Goal: Information Seeking & Learning: Learn about a topic

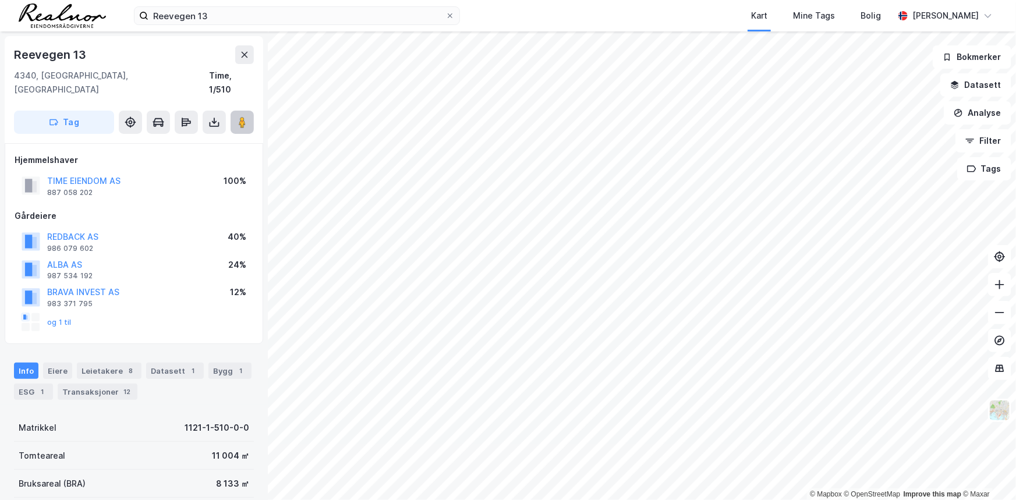
click at [243, 111] on button at bounding box center [242, 122] width 23 height 23
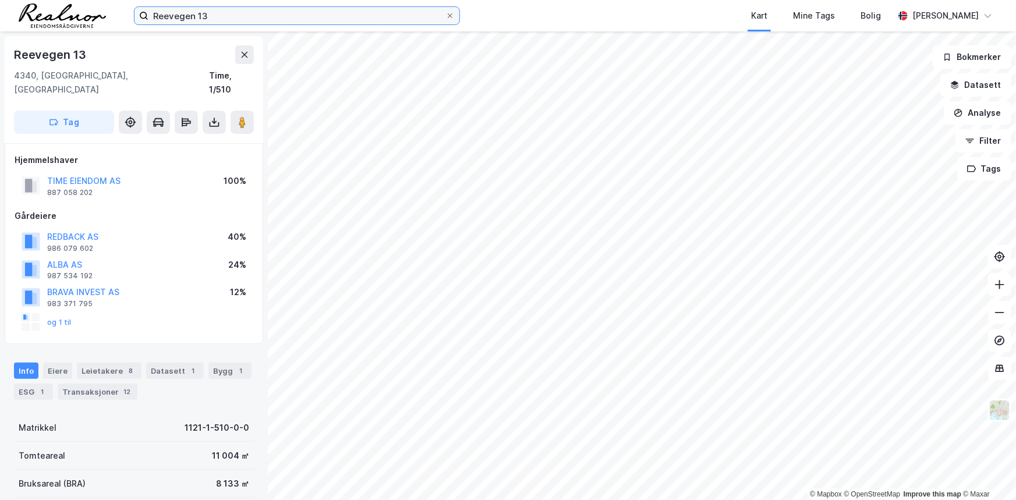
click at [211, 16] on input "Reevegen 13" at bounding box center [296, 15] width 297 height 17
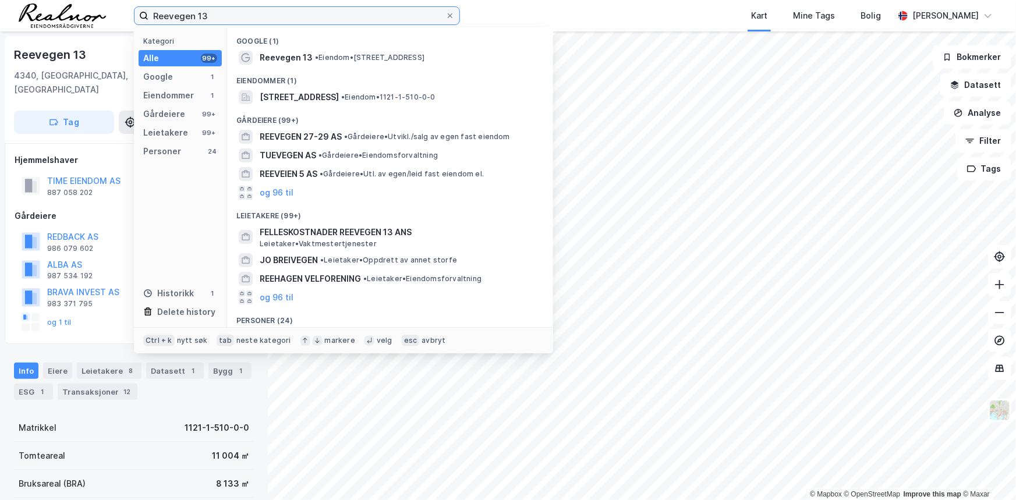
click at [211, 16] on input "Reevegen 13" at bounding box center [296, 15] width 297 height 17
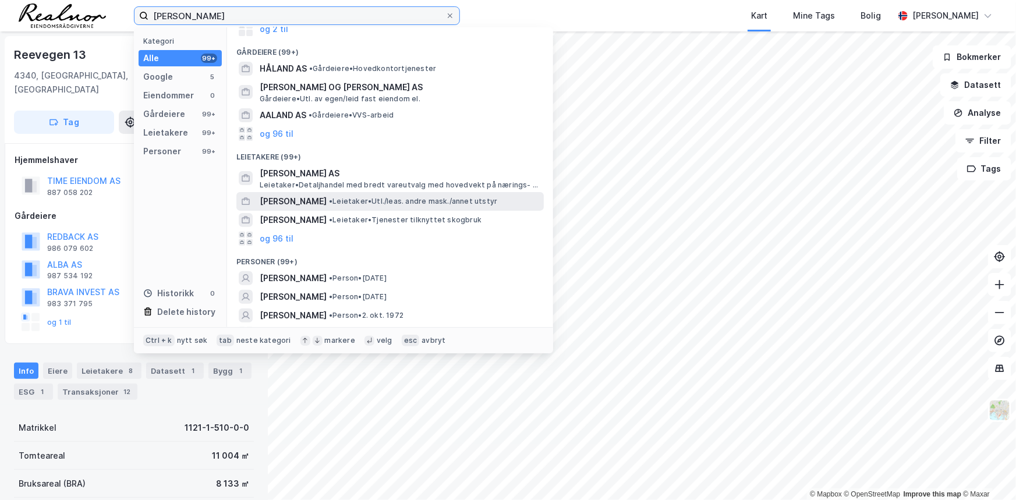
scroll to position [100, 0]
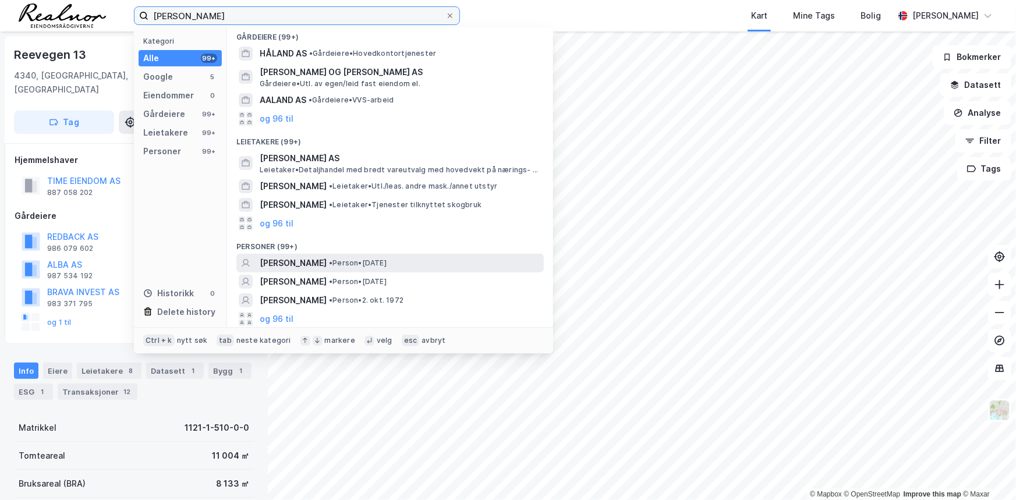
type input "[PERSON_NAME]"
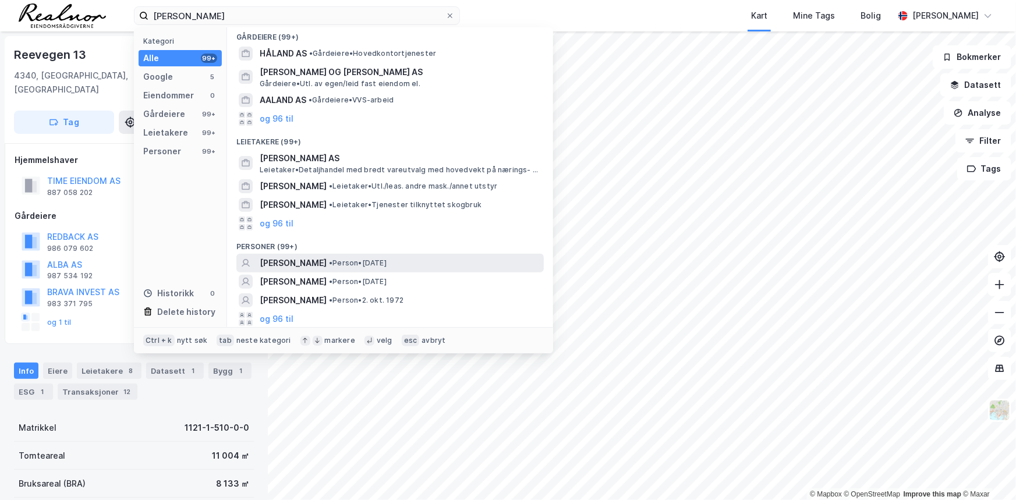
click at [363, 260] on span "• Person • [DATE]" at bounding box center [358, 262] width 58 height 9
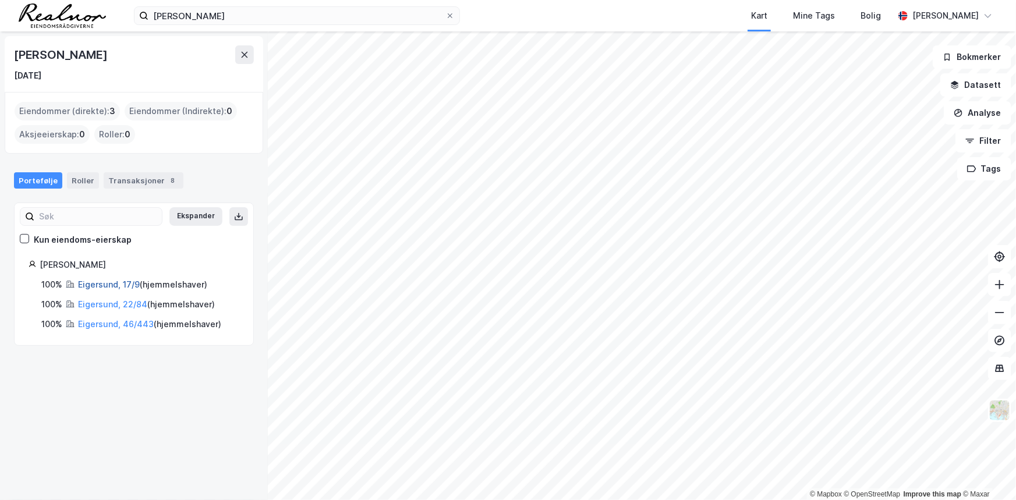
click at [94, 284] on link "Eigersund, 17/9" at bounding box center [109, 284] width 62 height 10
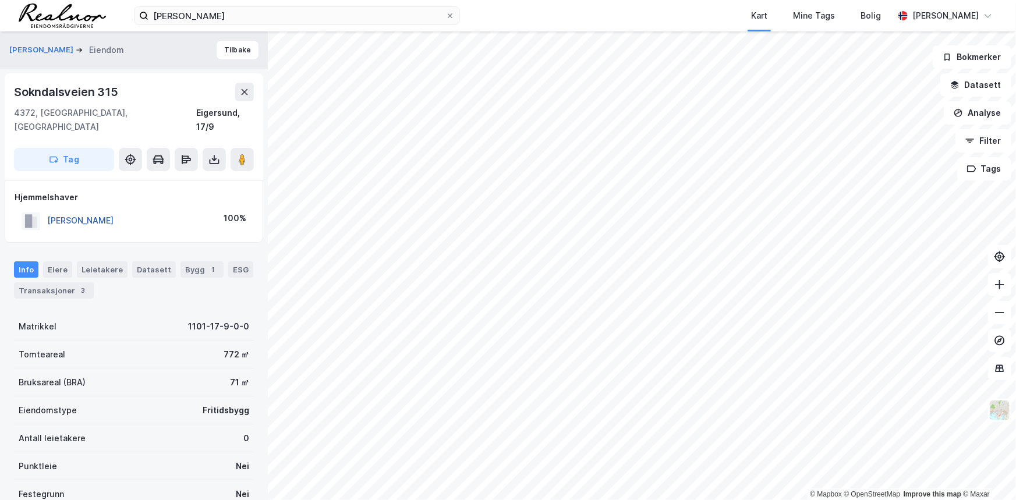
click at [0, 0] on button "[PERSON_NAME]" at bounding box center [0, 0] width 0 height 0
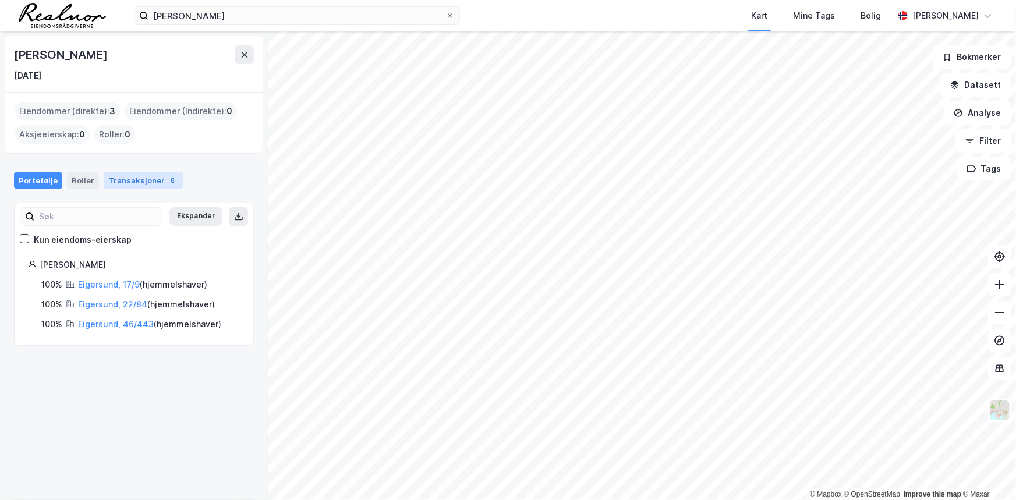
click at [125, 178] on div "Transaksjoner 8" at bounding box center [144, 180] width 80 height 16
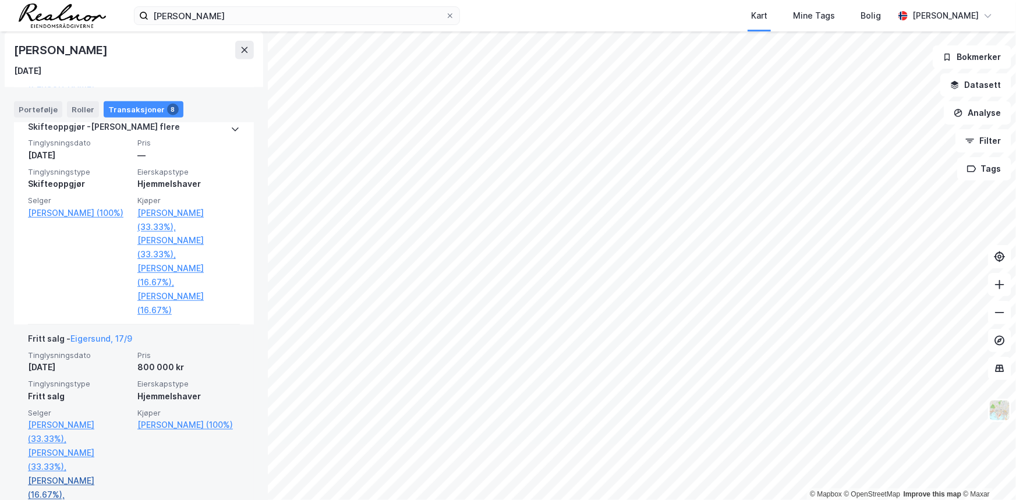
scroll to position [582, 0]
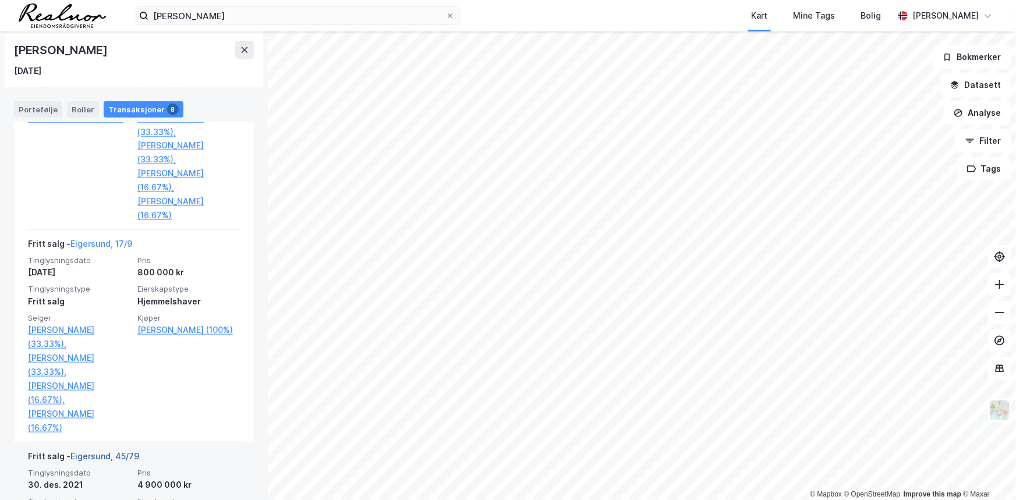
click at [75, 451] on link "Eigersund, 45/79" at bounding box center [104, 456] width 69 height 10
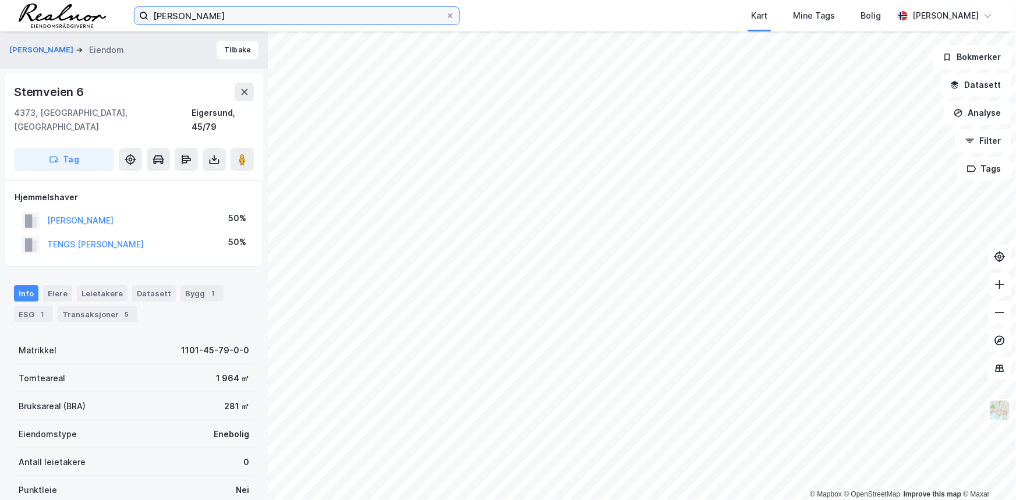
click at [234, 17] on input "[PERSON_NAME]" at bounding box center [296, 15] width 297 height 17
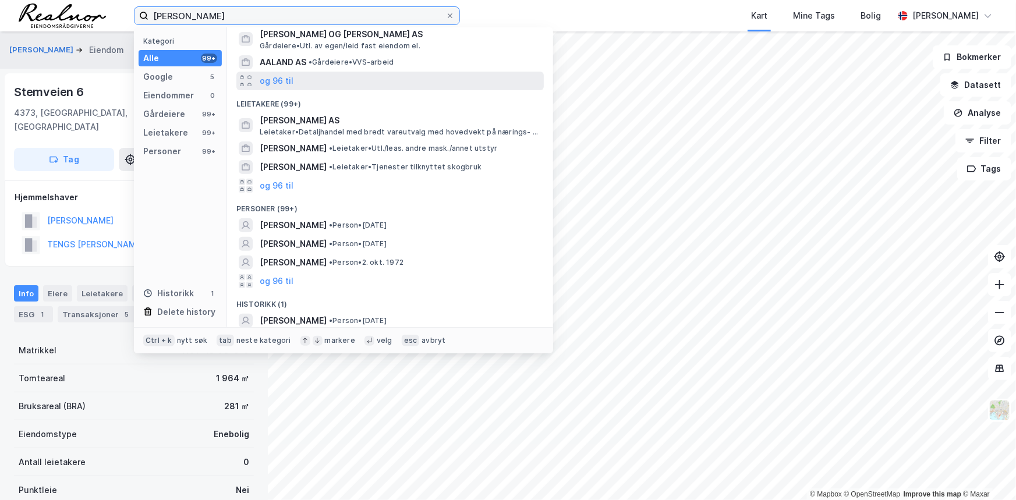
scroll to position [139, 0]
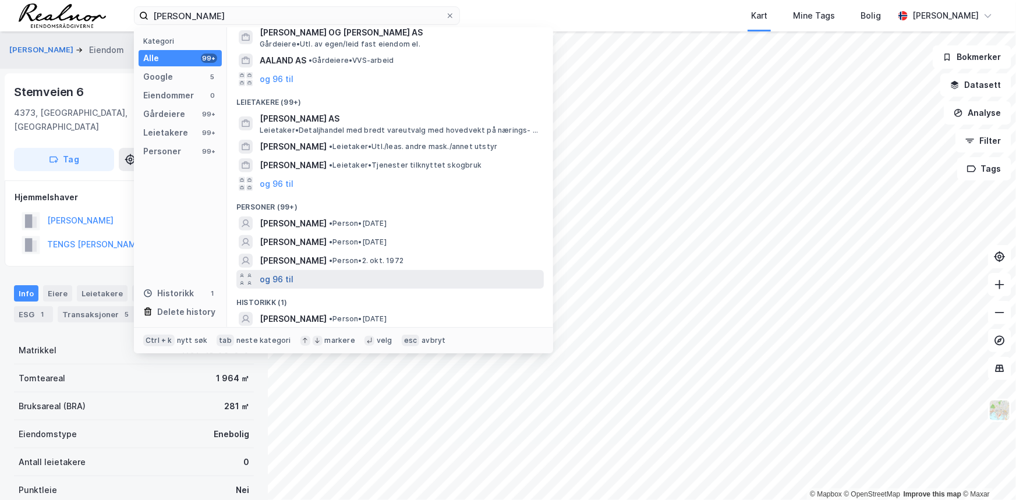
click at [290, 279] on button "og 96 til" at bounding box center [277, 279] width 34 height 14
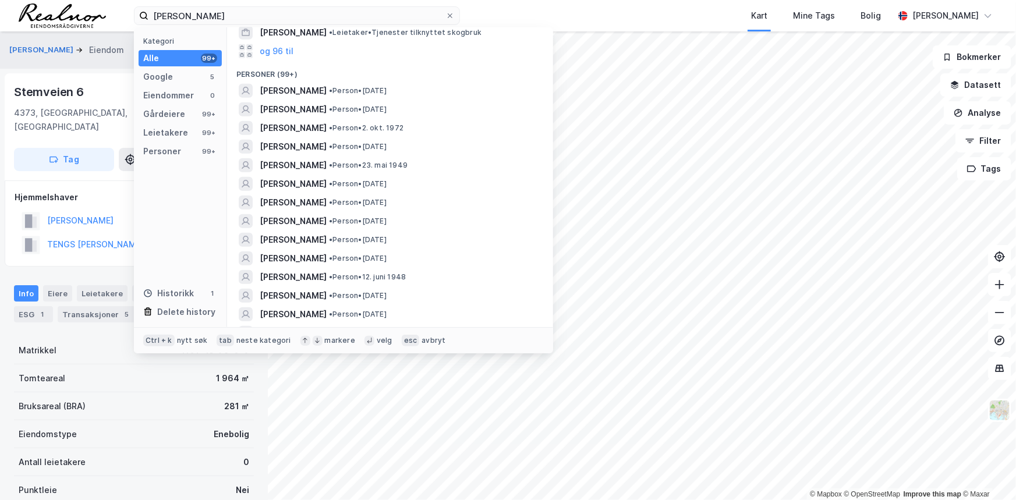
scroll to position [245, 0]
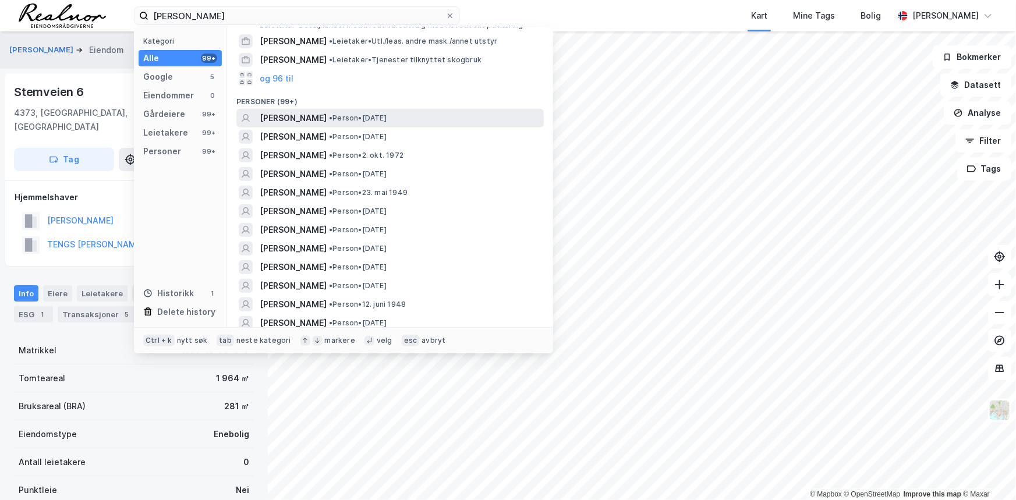
click at [418, 116] on div "[PERSON_NAME] • Person • [DATE]" at bounding box center [401, 118] width 282 height 14
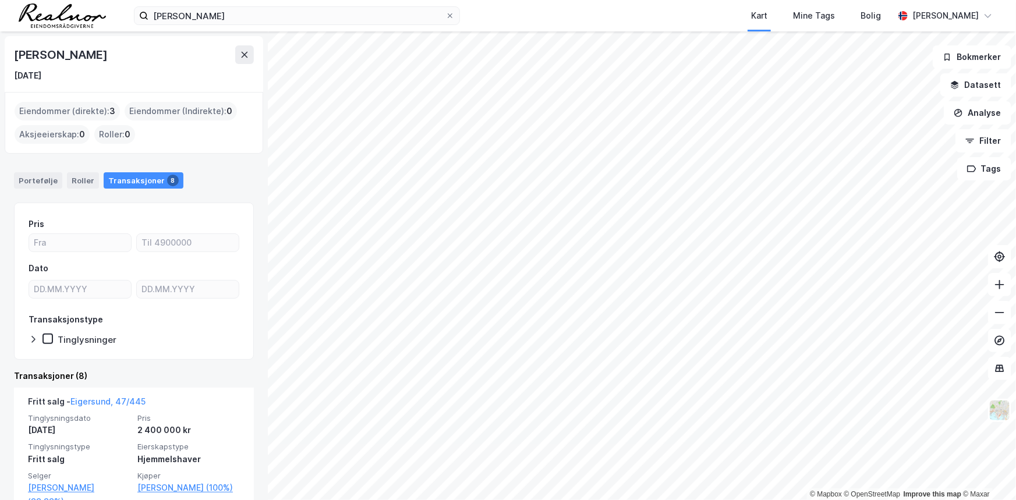
drag, startPoint x: 49, startPoint y: 52, endPoint x: 151, endPoint y: 66, distance: 103.3
click at [151, 66] on div "[PERSON_NAME] [DATE]" at bounding box center [134, 63] width 240 height 37
click at [151, 65] on div "[PERSON_NAME] [DATE]" at bounding box center [134, 63] width 240 height 37
click at [34, 174] on div "Portefølje" at bounding box center [38, 180] width 48 height 16
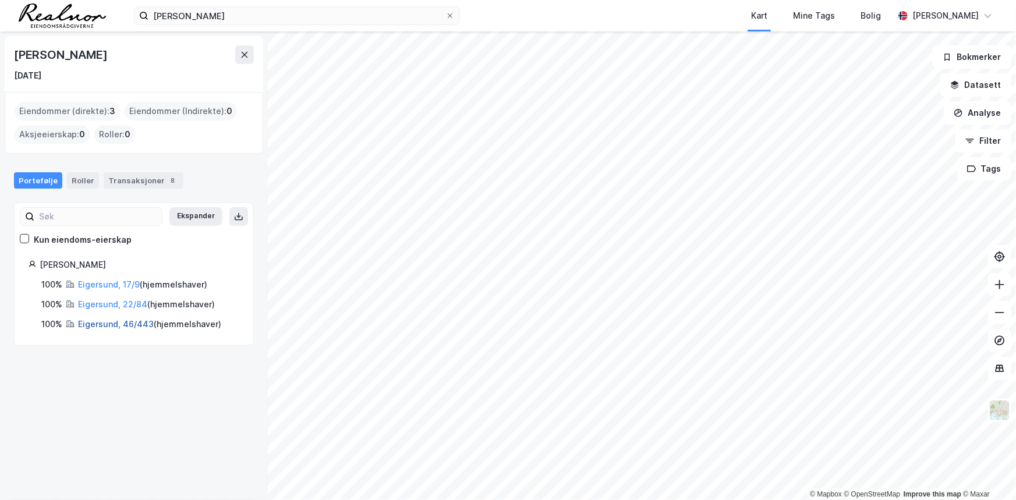
click at [90, 324] on link "Eigersund, 46/443" at bounding box center [116, 324] width 76 height 10
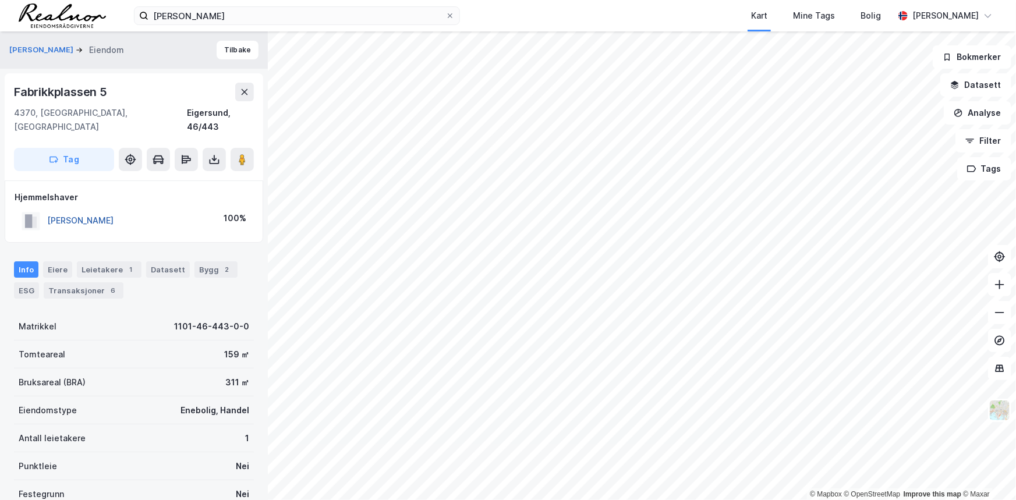
click at [0, 0] on button "[PERSON_NAME]" at bounding box center [0, 0] width 0 height 0
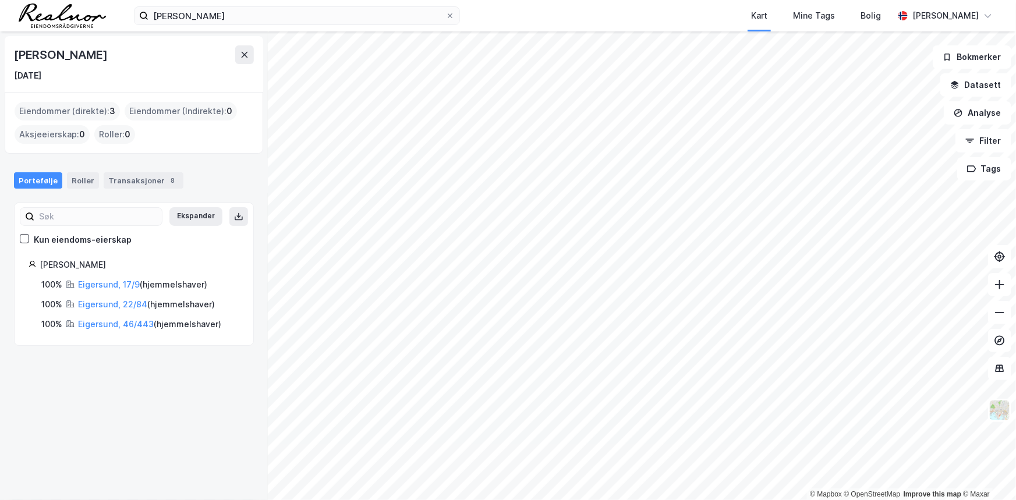
drag, startPoint x: 14, startPoint y: 72, endPoint x: 111, endPoint y: 74, distance: 96.7
click at [111, 74] on div "[DATE]" at bounding box center [134, 76] width 240 height 14
click at [98, 80] on div "[DATE]" at bounding box center [134, 76] width 240 height 14
drag, startPoint x: 65, startPoint y: 79, endPoint x: 13, endPoint y: 52, distance: 57.5
click at [14, 52] on div "[PERSON_NAME] [DATE]" at bounding box center [134, 63] width 240 height 37
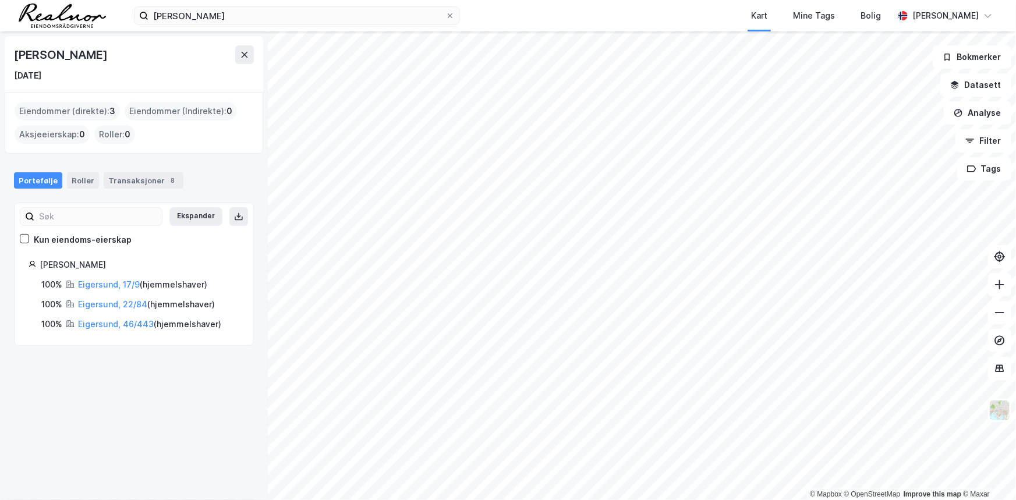
copy div "[PERSON_NAME] [DATE]"
